Goal: Navigation & Orientation: Find specific page/section

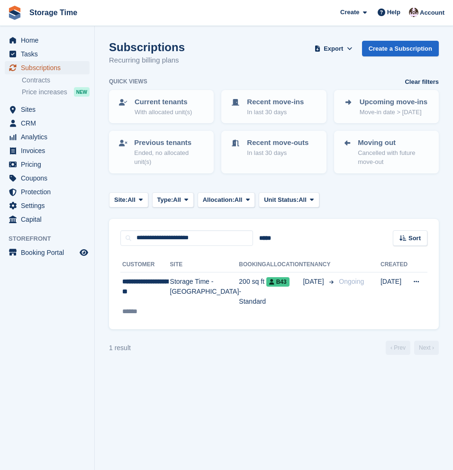
click at [31, 68] on span "Subscriptions" at bounding box center [49, 67] width 57 height 13
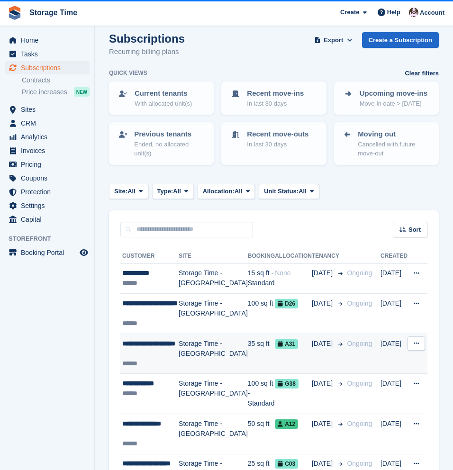
scroll to position [8, 0]
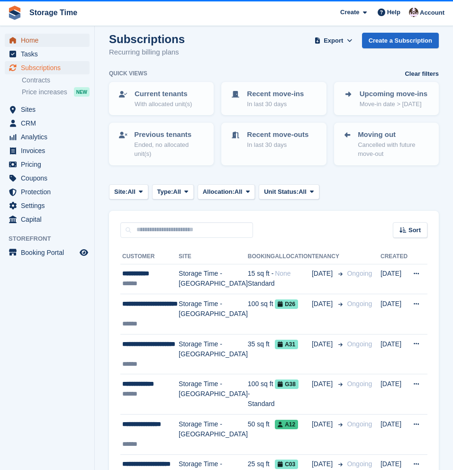
click at [33, 40] on span "Home" at bounding box center [49, 40] width 57 height 13
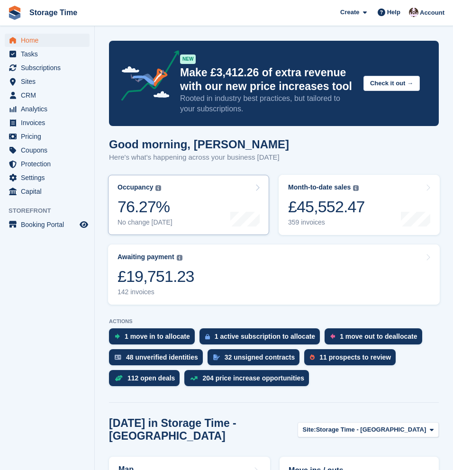
click at [180, 213] on link "Occupancy The percentage of all currently allocated units in terms of area. Inc…" at bounding box center [188, 205] width 161 height 60
click at [237, 202] on div at bounding box center [244, 204] width 29 height 43
click at [256, 185] on icon at bounding box center [257, 188] width 5 height 8
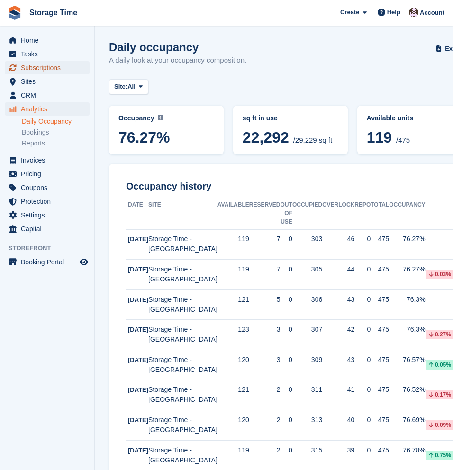
click at [42, 68] on span "Subscriptions" at bounding box center [49, 67] width 57 height 13
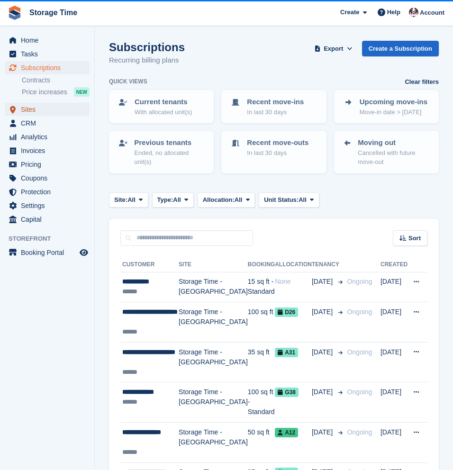
click at [27, 110] on span "Sites" at bounding box center [49, 109] width 57 height 13
